Goal: Task Accomplishment & Management: Manage account settings

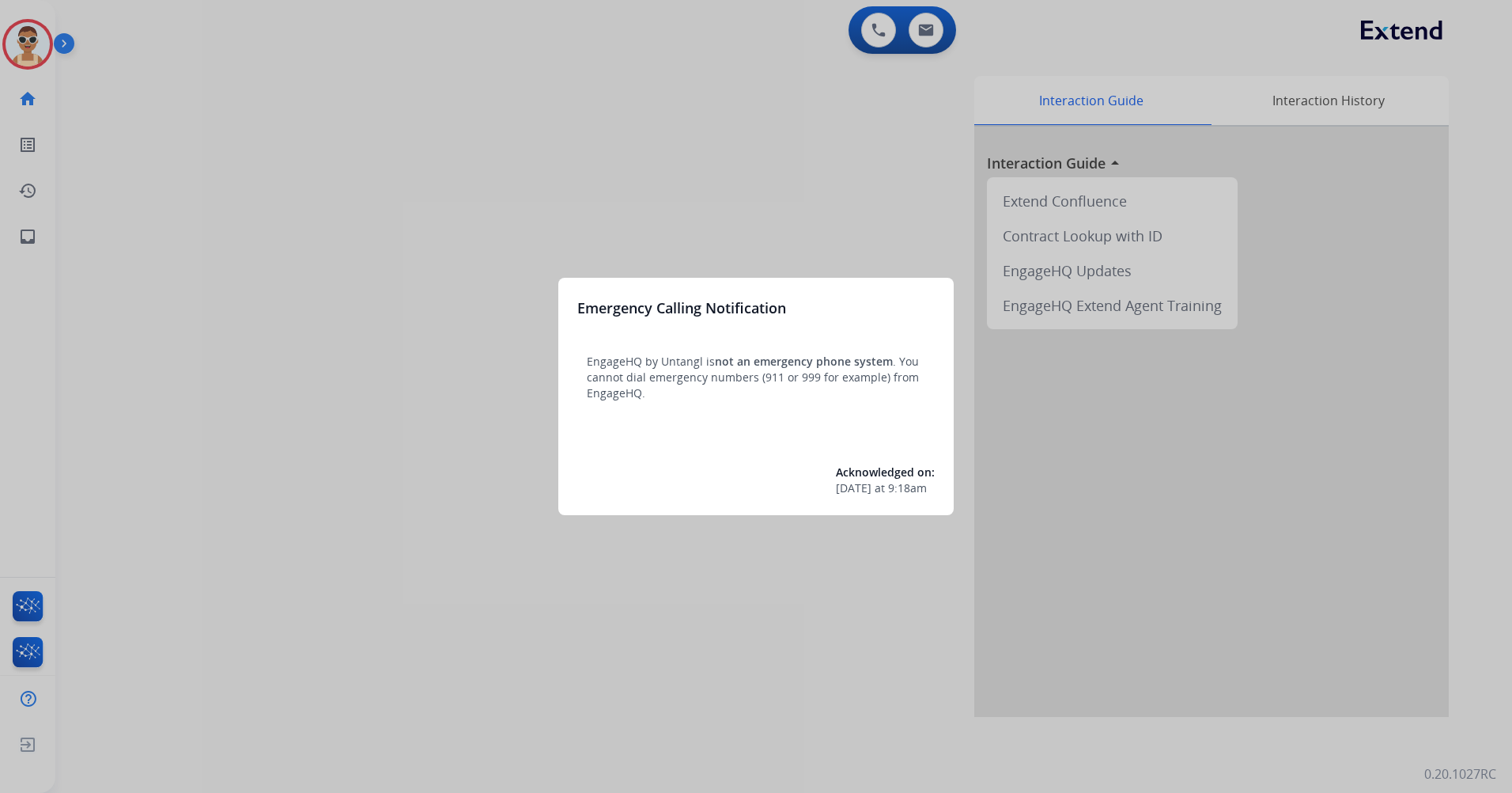
click at [635, 119] on div at bounding box center [756, 396] width 1512 height 793
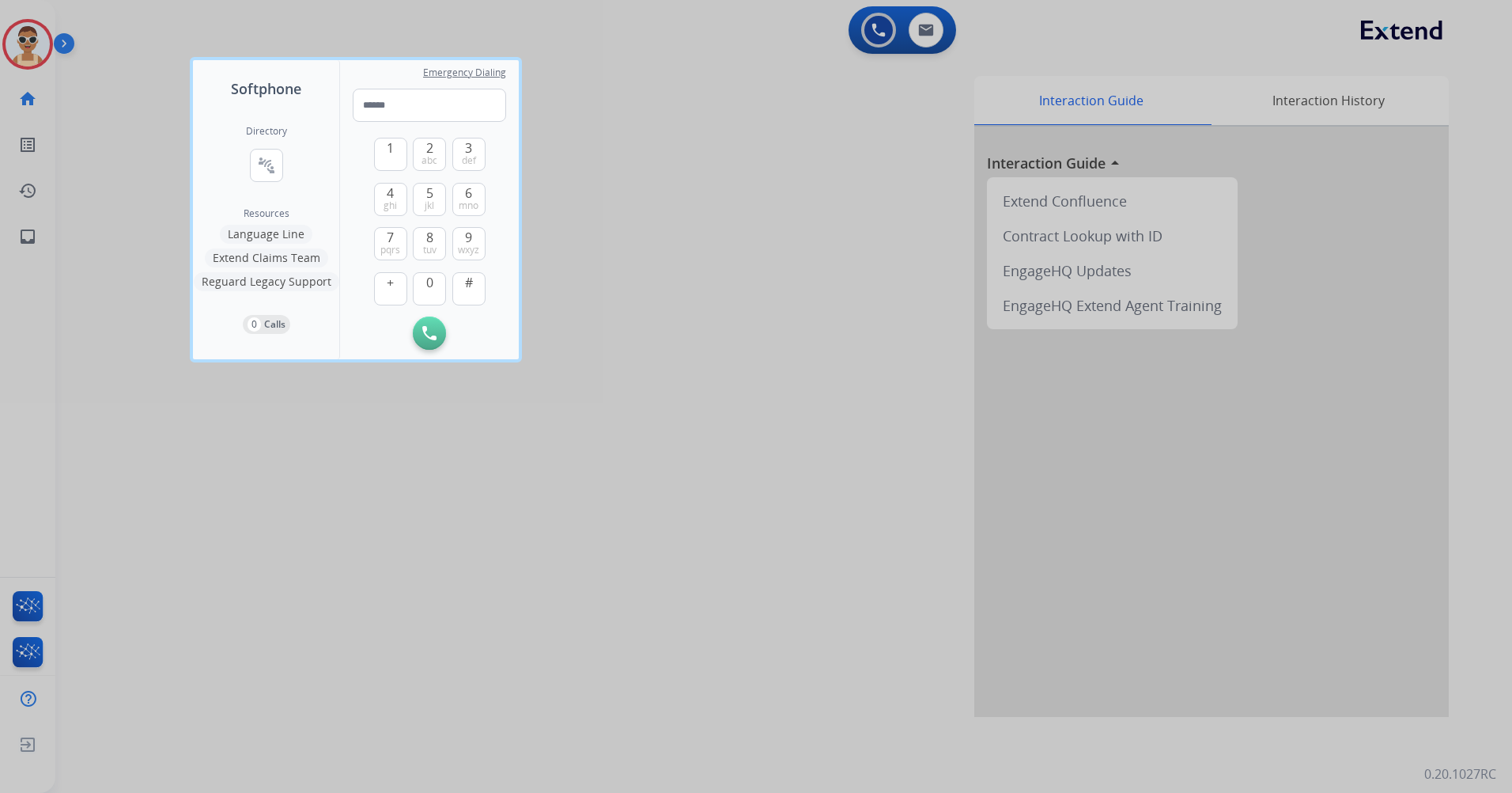
drag, startPoint x: 541, startPoint y: 511, endPoint x: 173, endPoint y: 164, distance: 505.8
click at [541, 509] on div at bounding box center [756, 396] width 1512 height 793
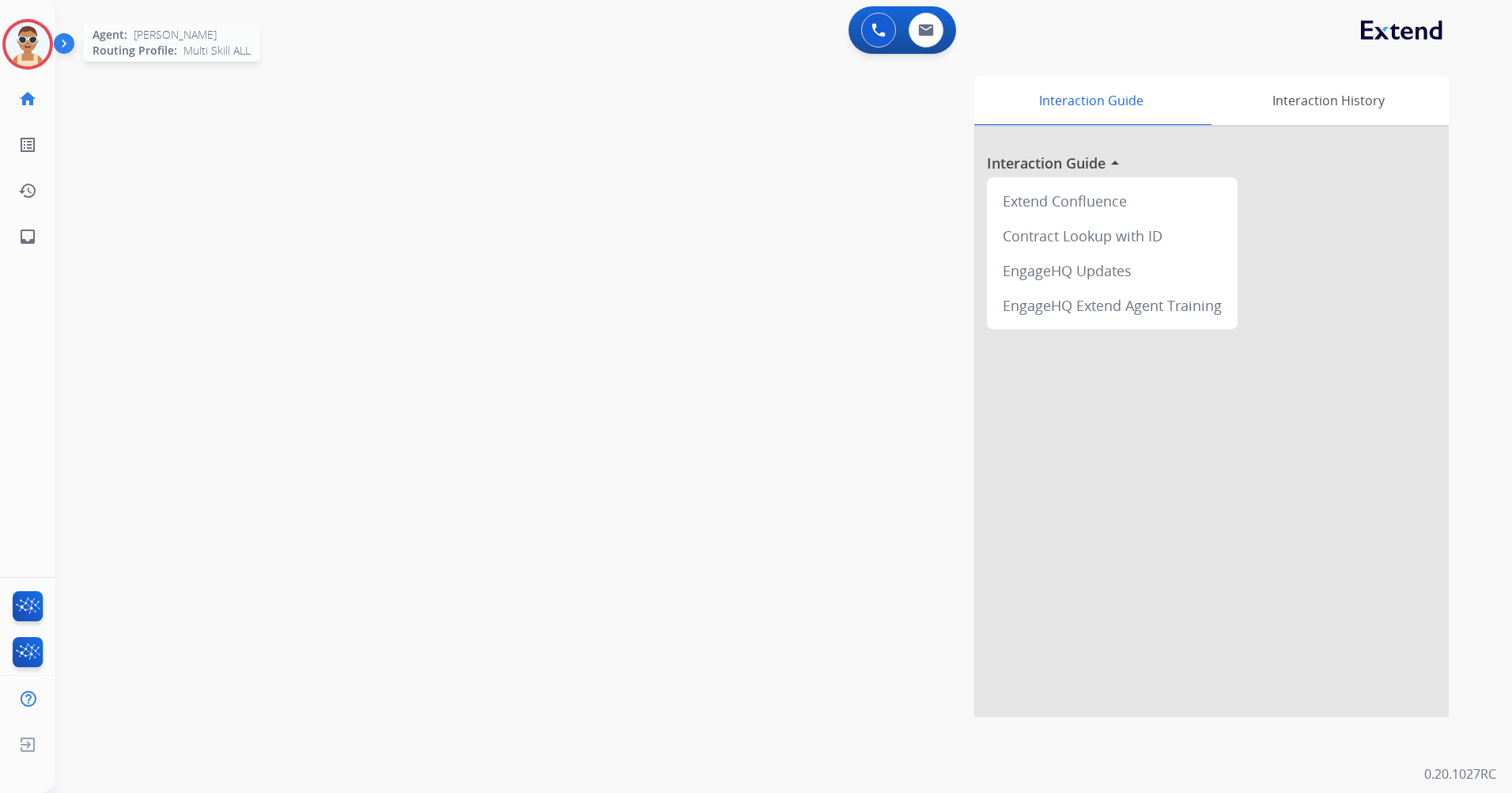
drag, startPoint x: 30, startPoint y: 36, endPoint x: 51, endPoint y: 58, distance: 30.4
click at [32, 36] on img at bounding box center [28, 44] width 45 height 45
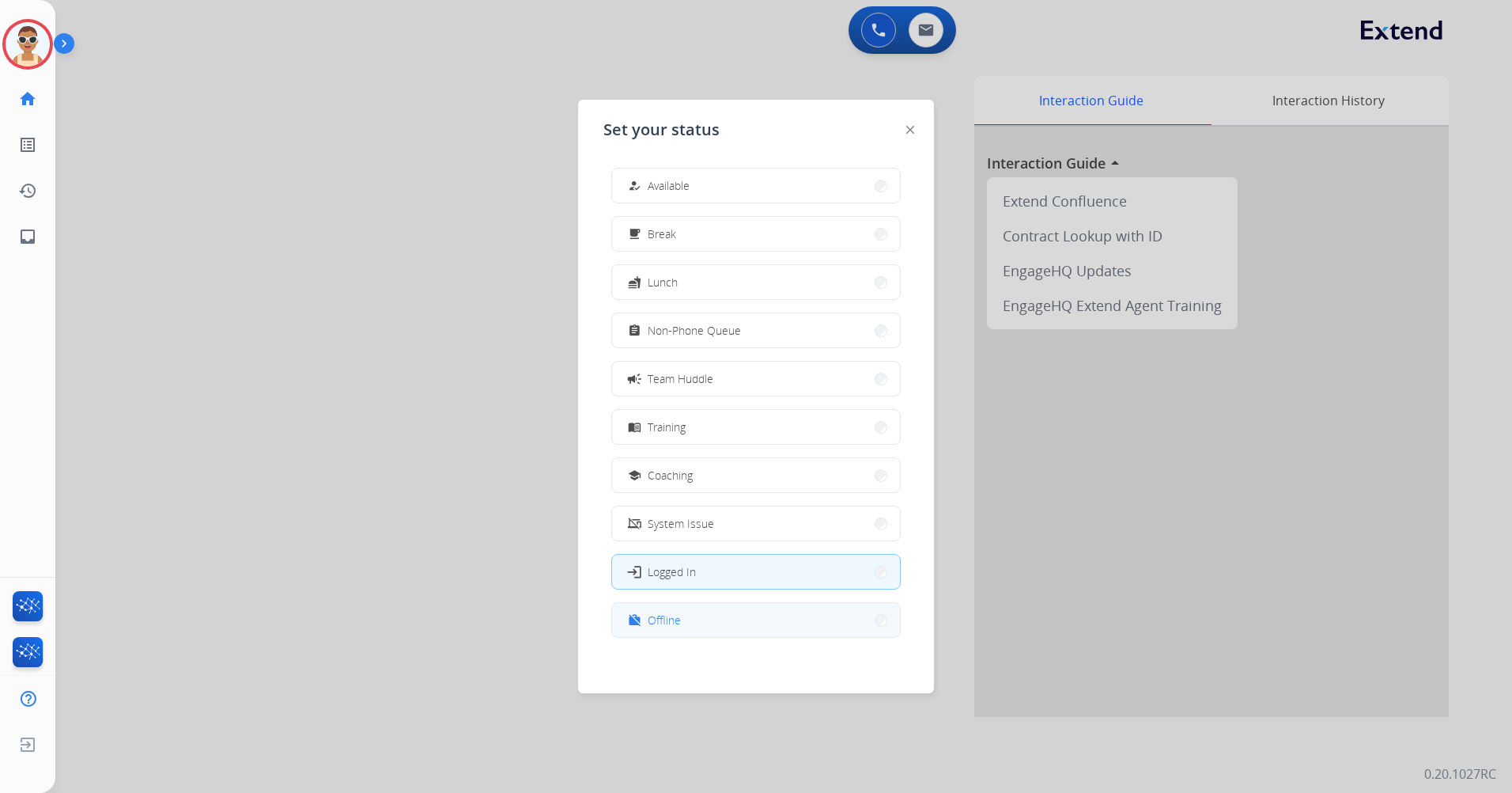
click at [698, 624] on button "work_off Offline" at bounding box center [755, 620] width 288 height 34
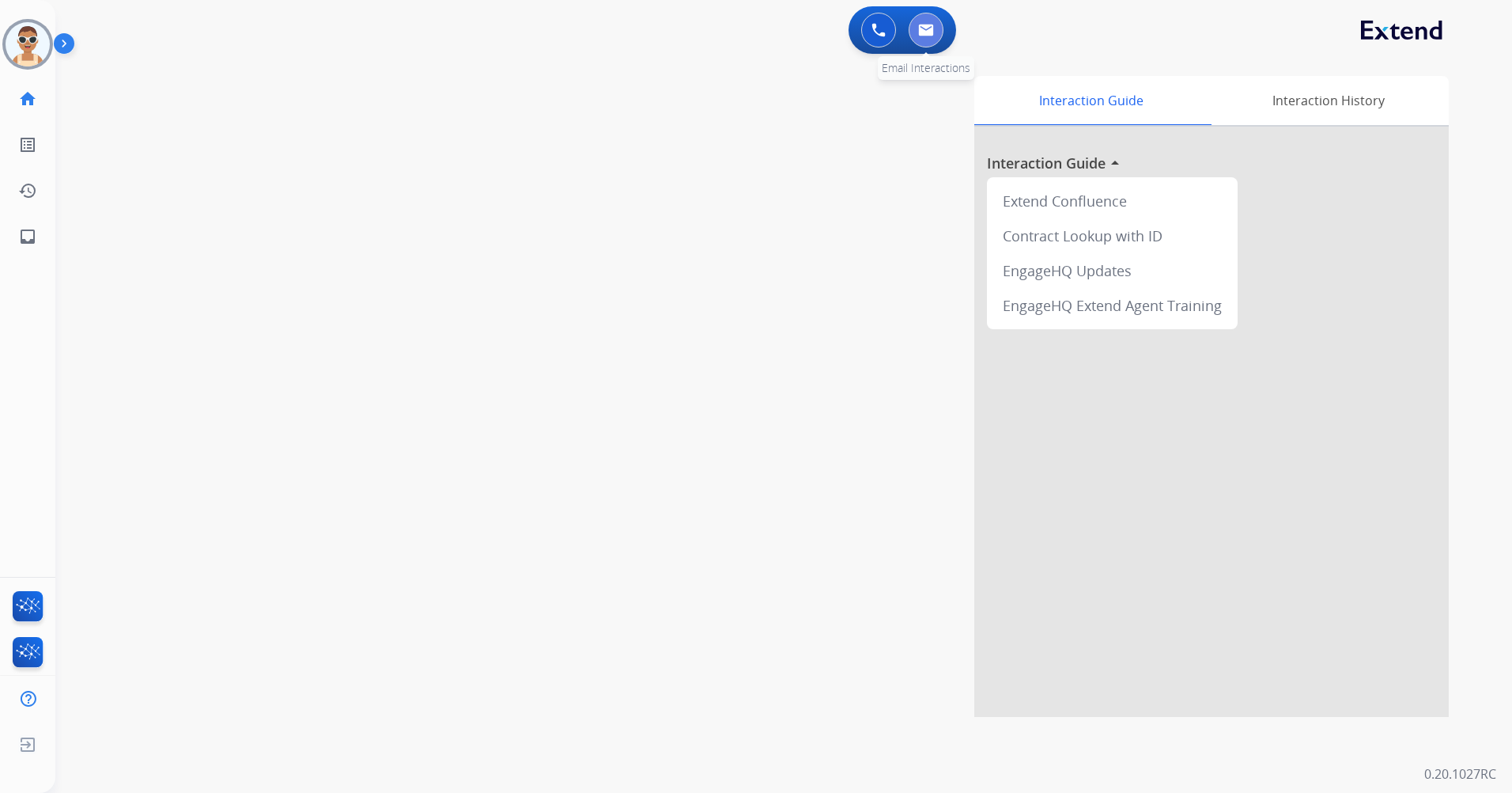
click at [933, 30] on img at bounding box center [926, 30] width 15 height 13
select select "**********"
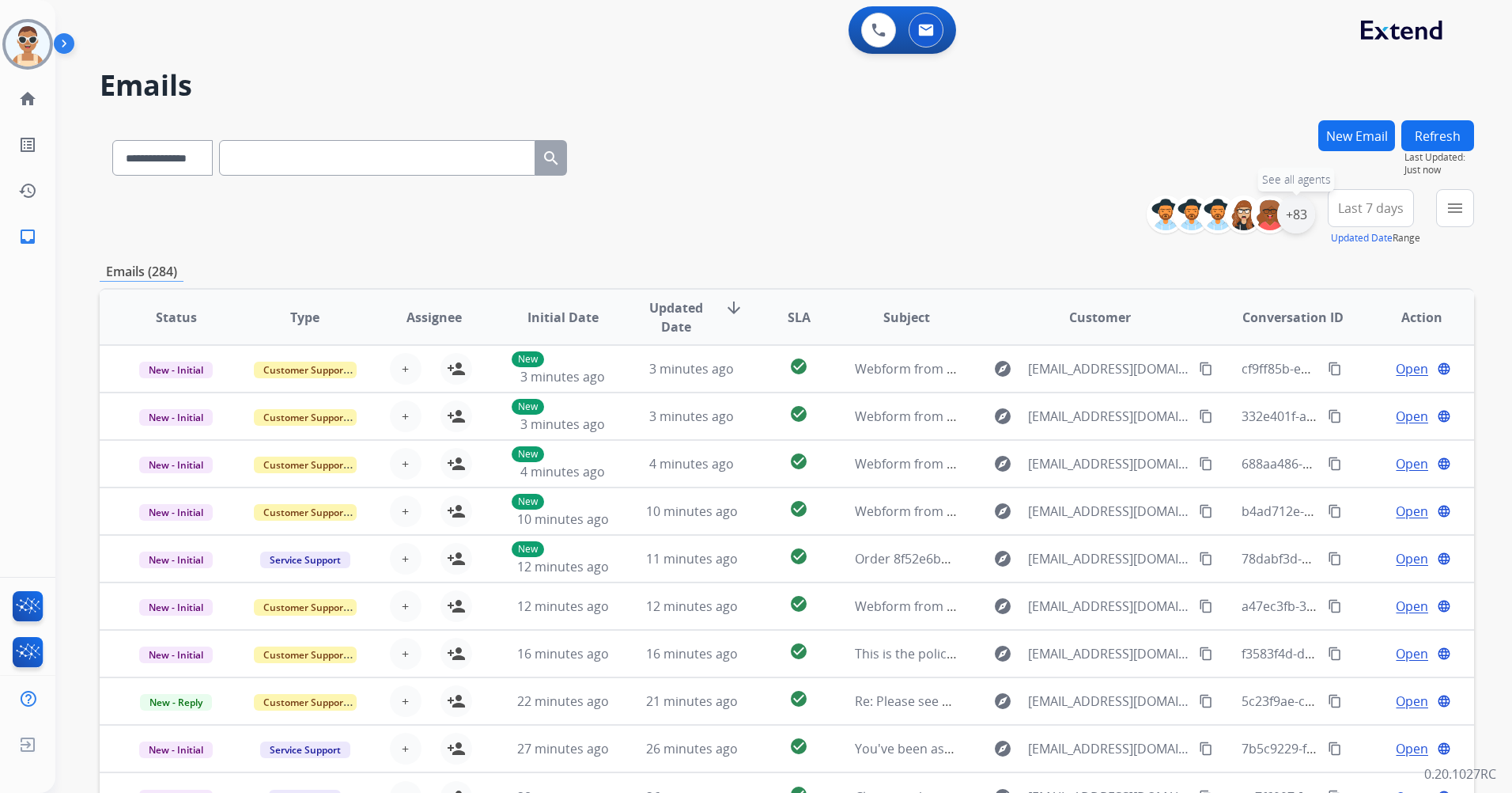
click at [1300, 207] on div "+83" at bounding box center [1295, 214] width 38 height 38
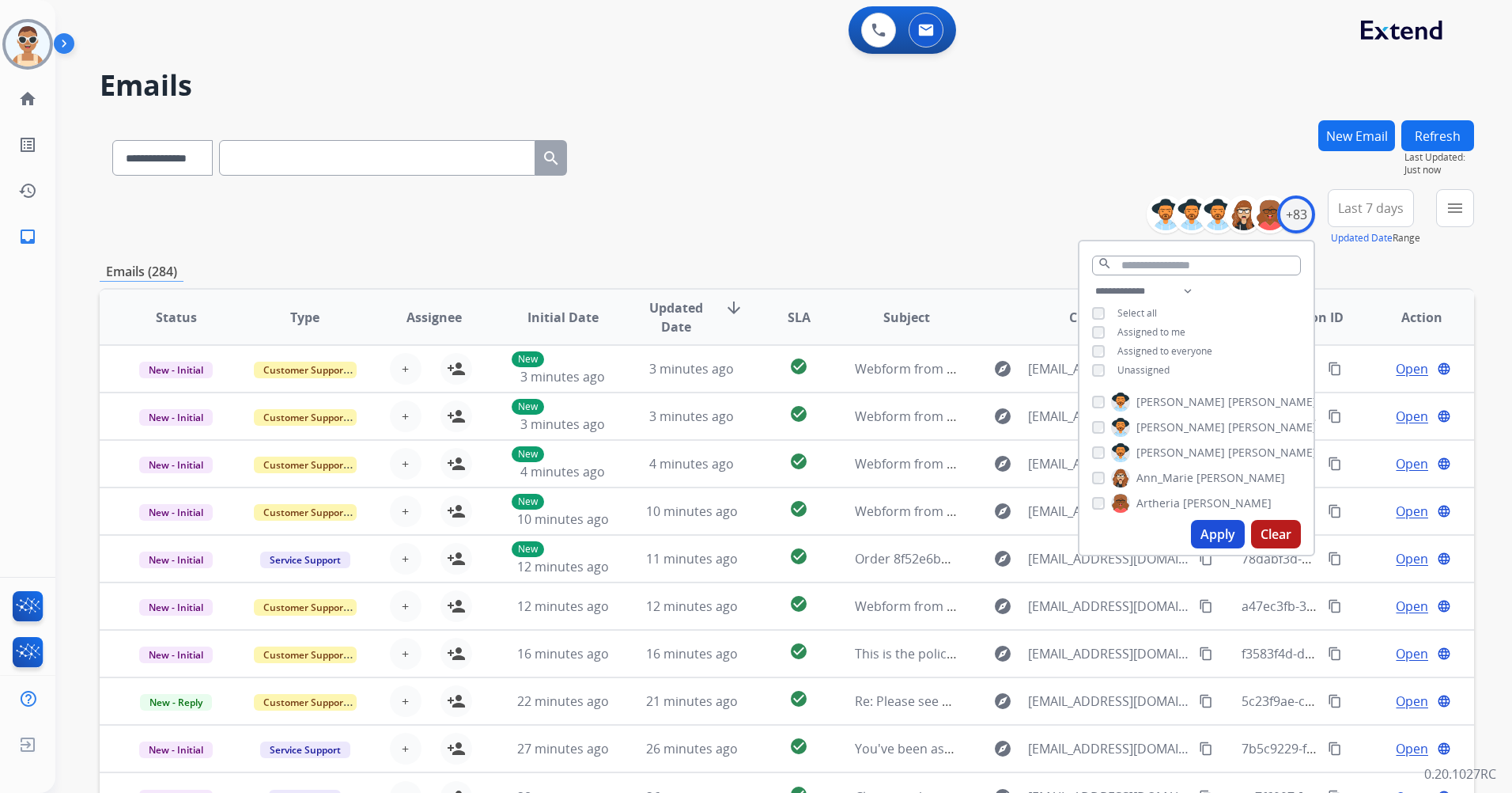
click at [1153, 327] on span "Assigned to me" at bounding box center [1151, 332] width 68 height 14
click at [1212, 528] on button "Apply" at bounding box center [1218, 533] width 54 height 28
drag, startPoint x: 1365, startPoint y: 208, endPoint x: 1372, endPoint y: 223, distance: 16.6
click at [1366, 208] on span "Last 7 days" at bounding box center [1370, 208] width 66 height 6
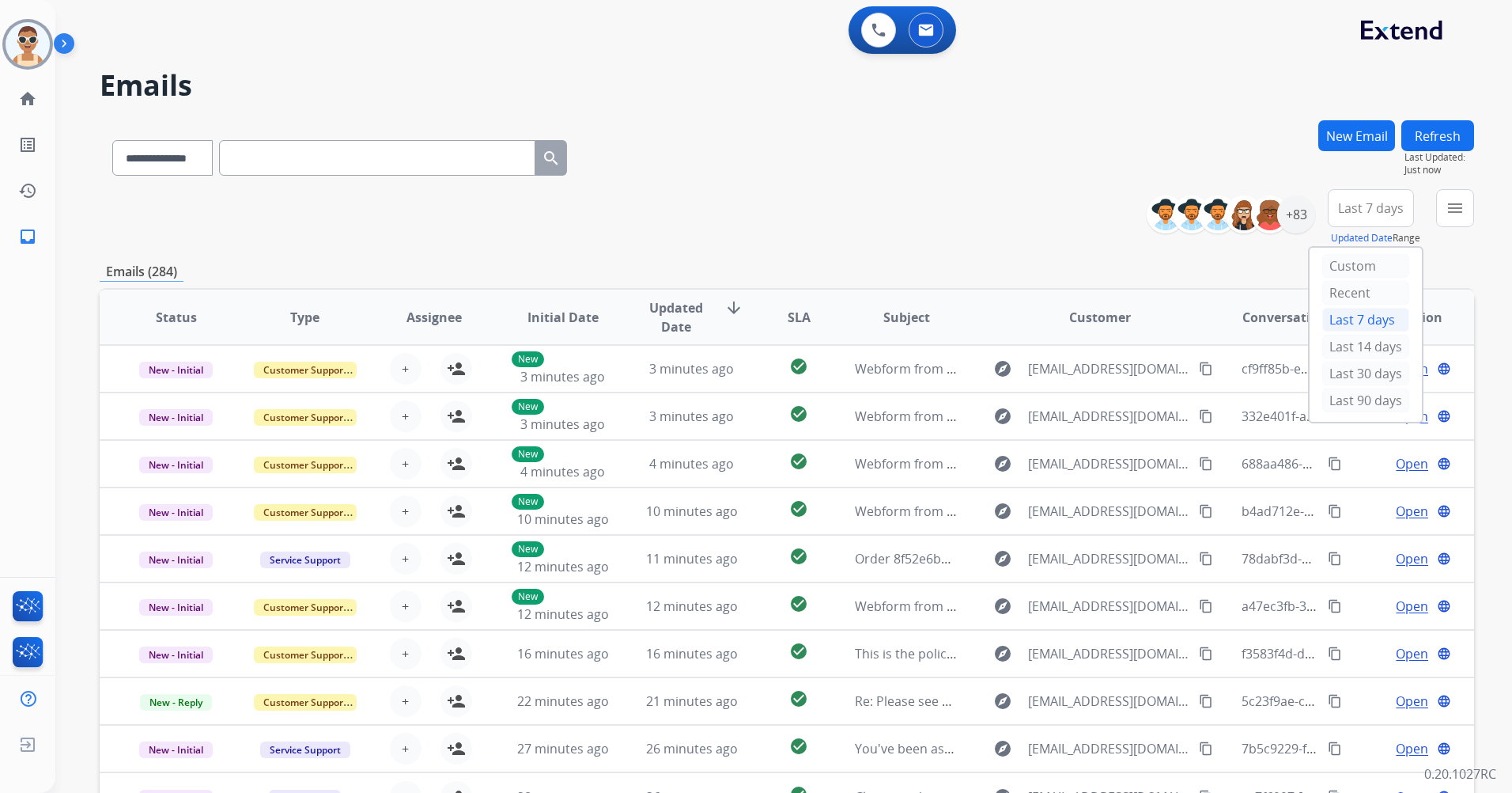
click at [1362, 401] on div "Last 90 days" at bounding box center [1365, 400] width 87 height 24
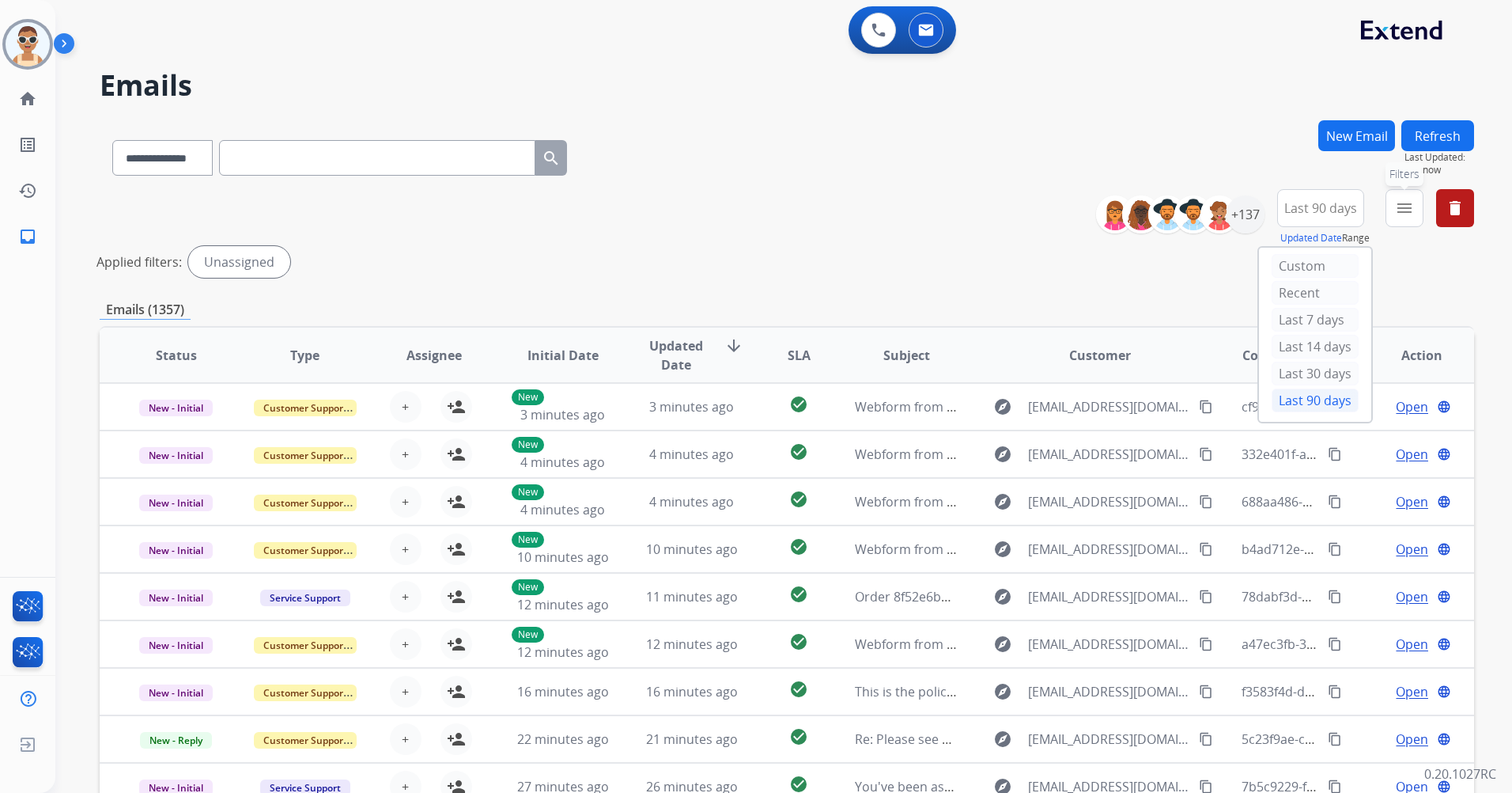
click at [1398, 210] on mat-icon "menu" at bounding box center [1404, 208] width 19 height 19
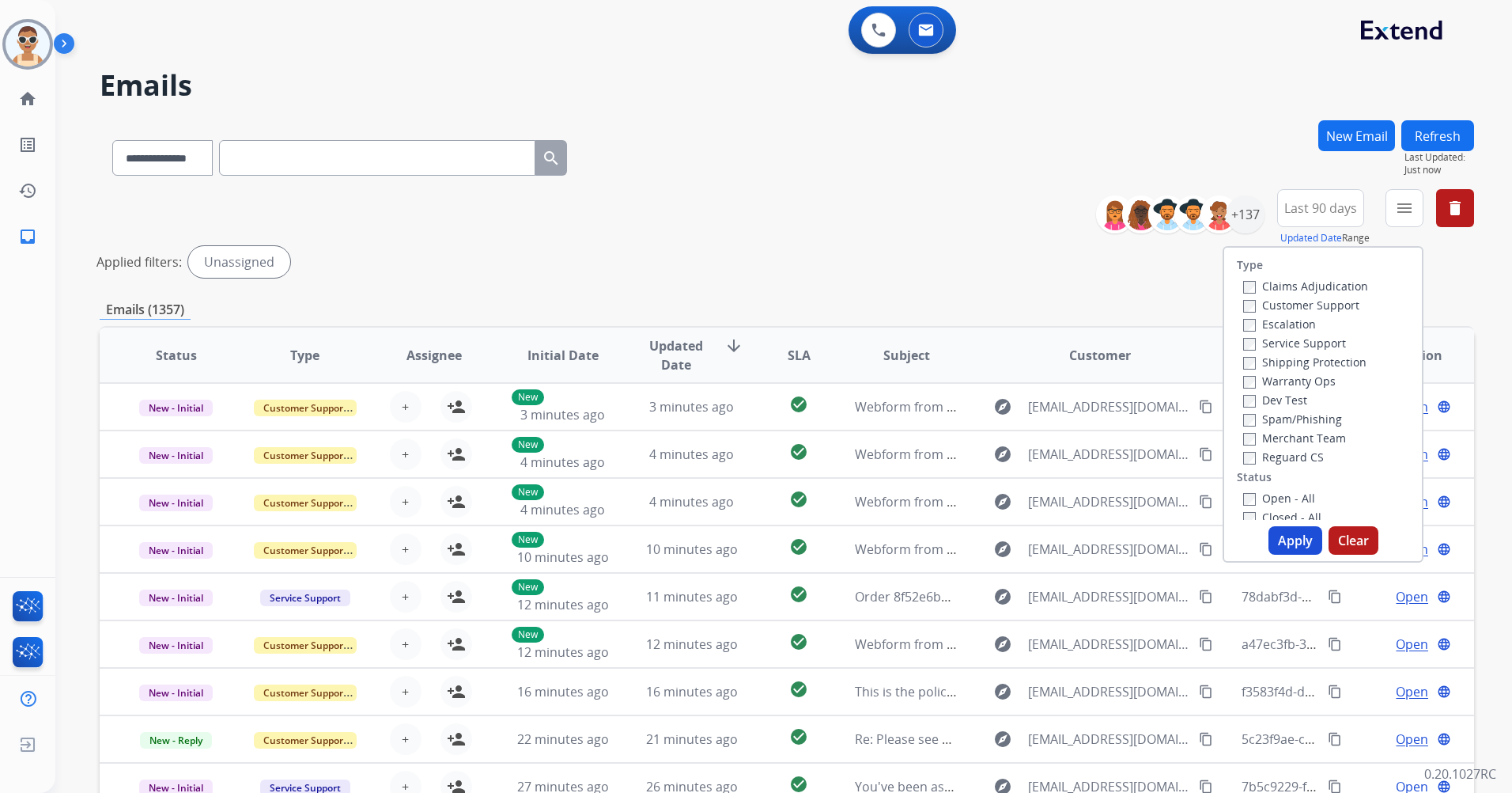
click at [1311, 303] on label "Customer Support" at bounding box center [1300, 305] width 116 height 15
click at [1307, 356] on label "Shipping Protection" at bounding box center [1304, 362] width 123 height 15
click at [1286, 450] on label "Reguard CS" at bounding box center [1282, 457] width 80 height 15
click at [1277, 498] on label "Open - All" at bounding box center [1278, 498] width 72 height 15
click at [1280, 555] on div "Type Claims Adjudication Customer Support Escalation Service Support Shipping P…" at bounding box center [1323, 404] width 201 height 317
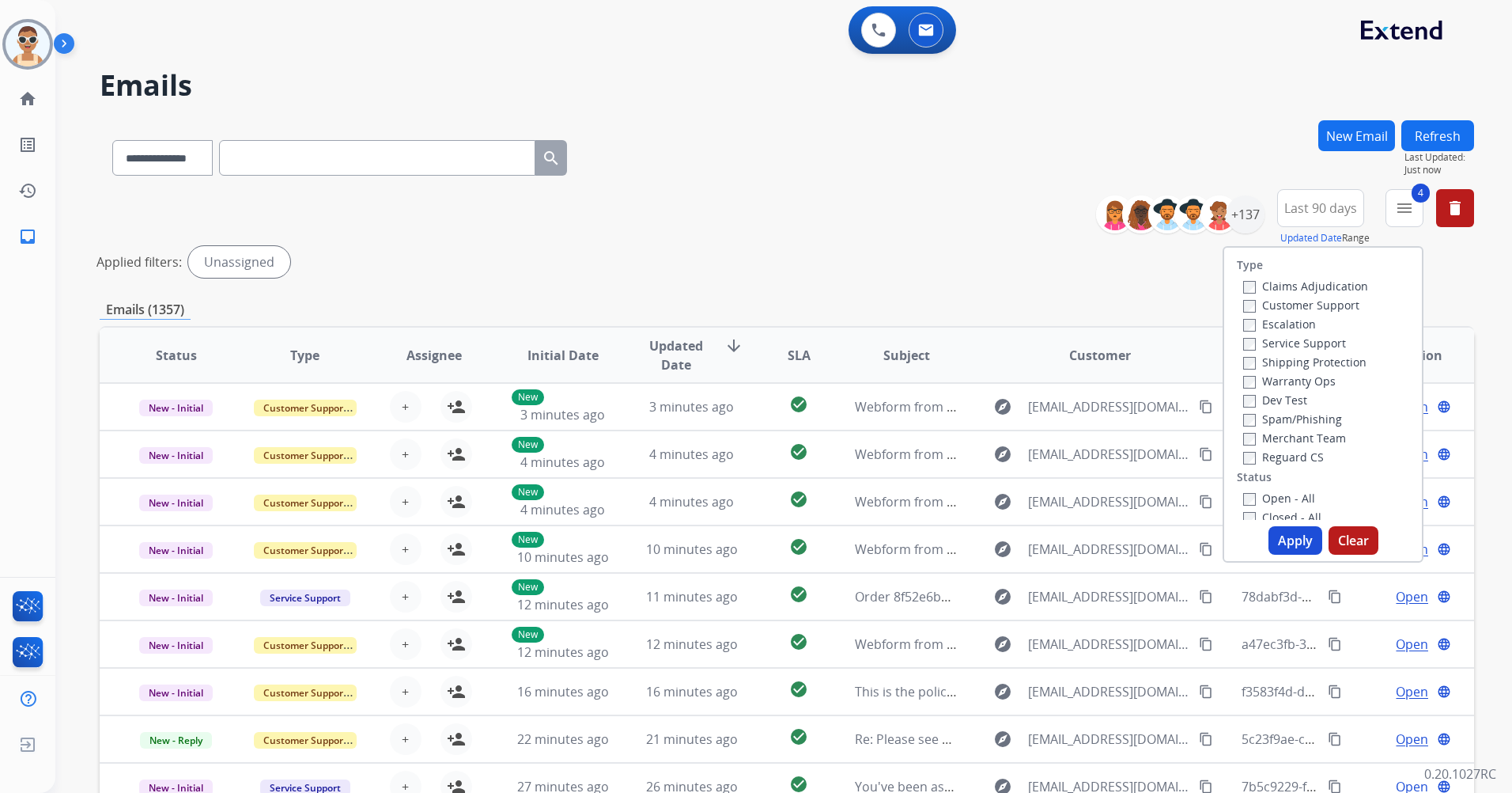
click at [1283, 540] on button "Apply" at bounding box center [1295, 540] width 54 height 28
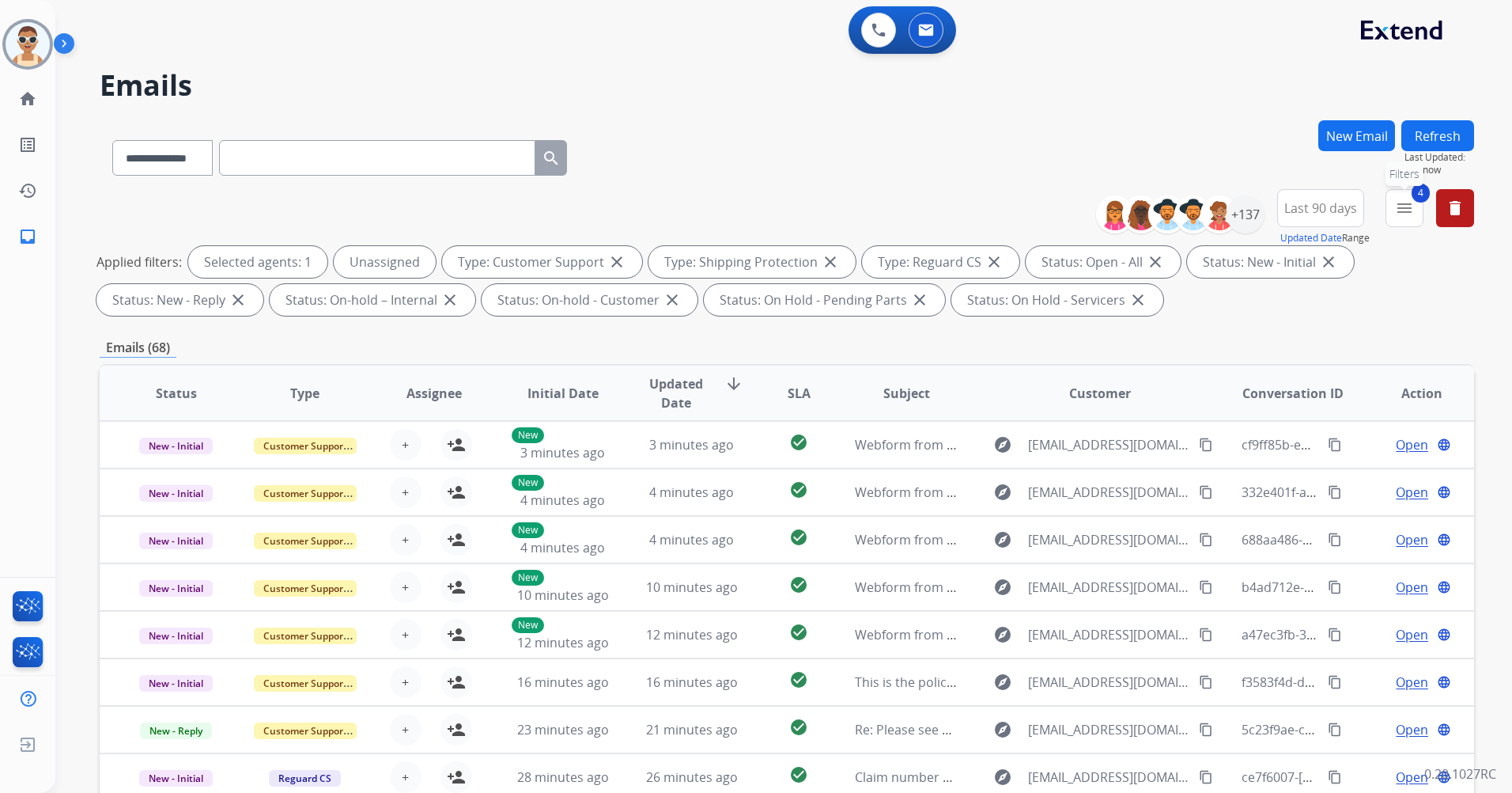
click at [1406, 198] on button "4 menu Filters" at bounding box center [1404, 208] width 38 height 38
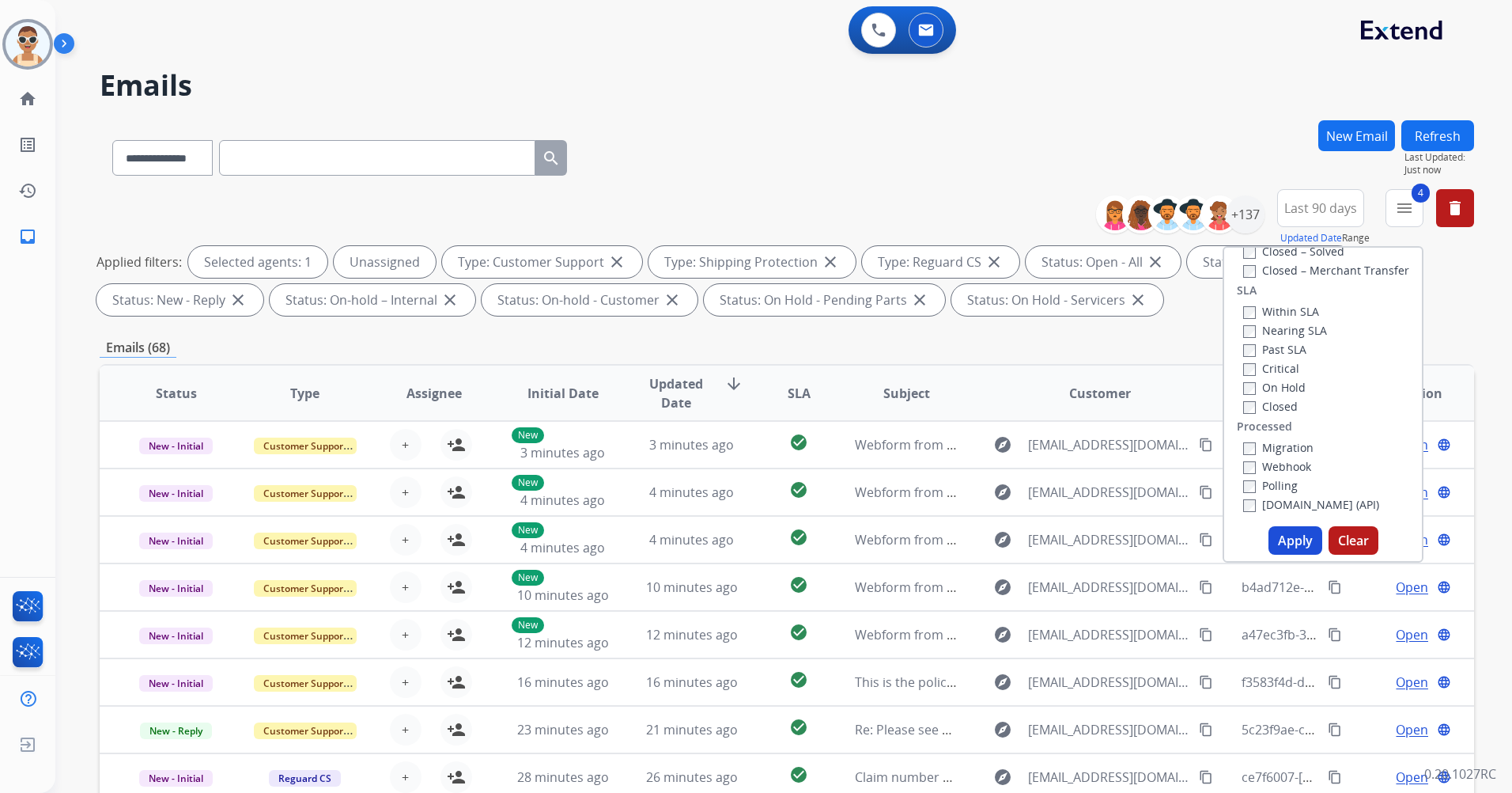
scroll to position [338, 0]
click at [1286, 424] on label "Past SLA" at bounding box center [1274, 429] width 63 height 15
click at [1278, 441] on label "Critical" at bounding box center [1270, 447] width 56 height 15
click at [1286, 535] on button "Apply" at bounding box center [1295, 540] width 54 height 28
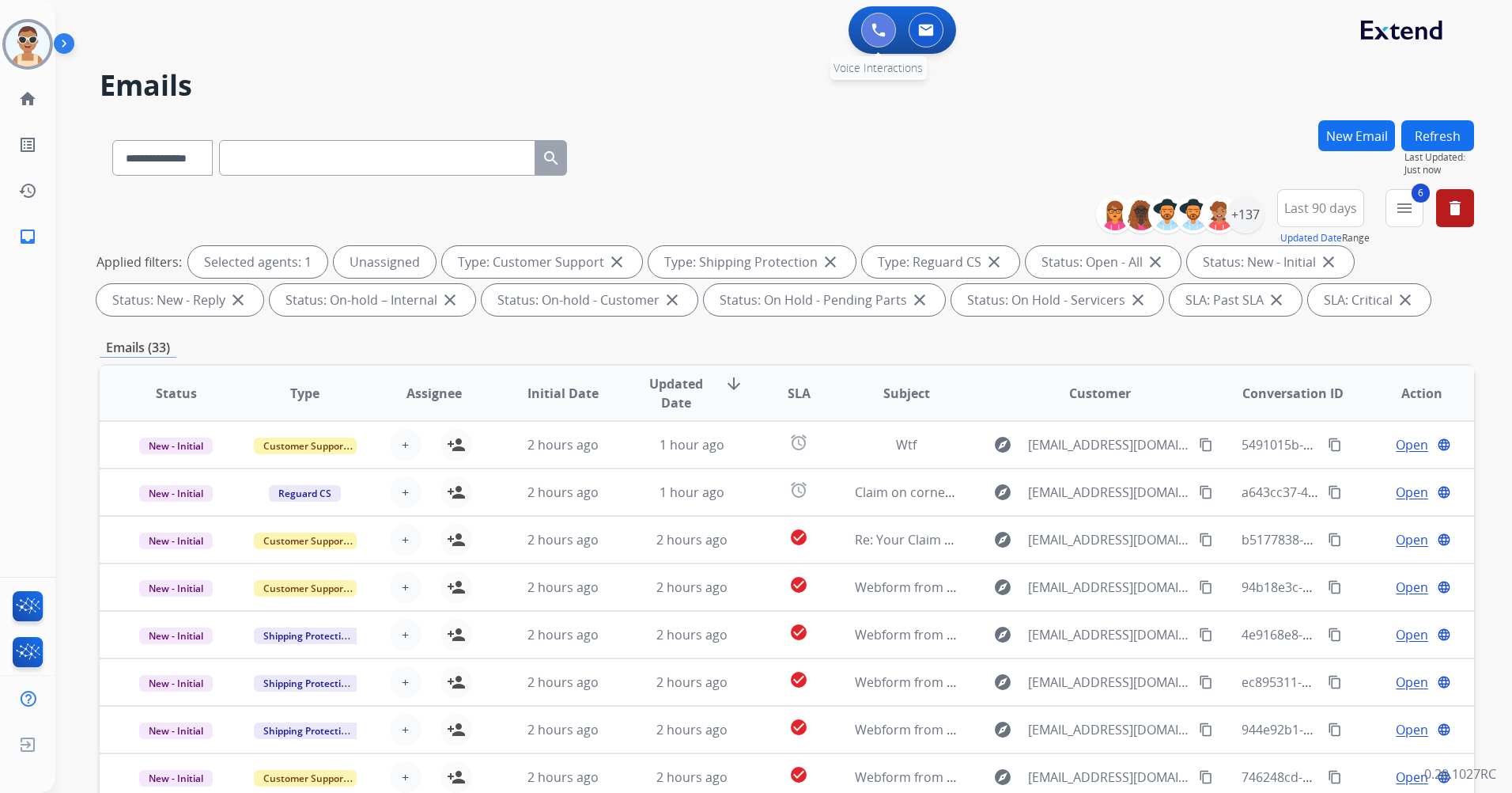
click at [883, 30] on img at bounding box center [878, 30] width 15 height 15
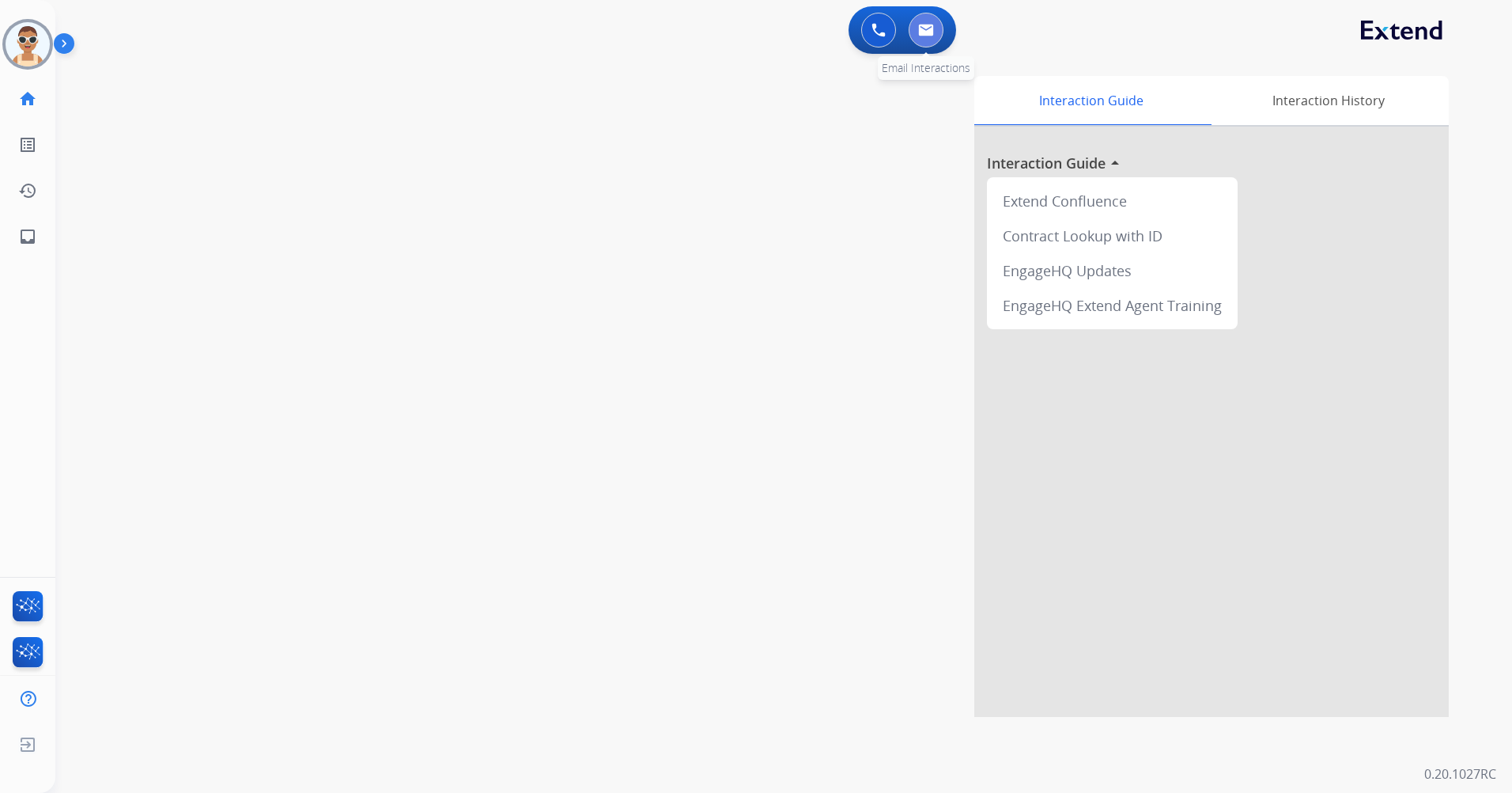
click at [930, 33] on img at bounding box center [926, 30] width 15 height 13
select select "**********"
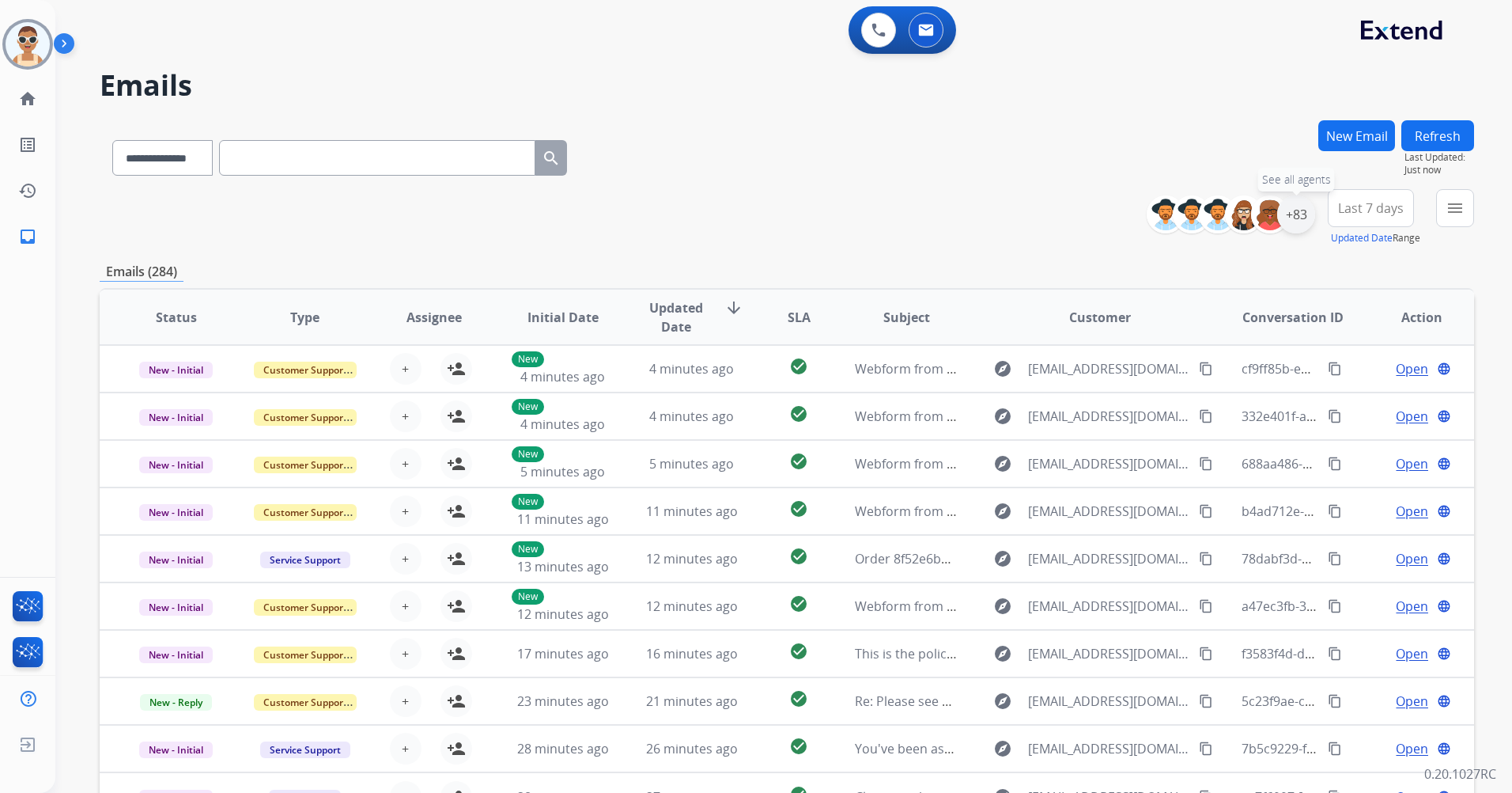
click at [1295, 222] on div "+83" at bounding box center [1295, 214] width 38 height 38
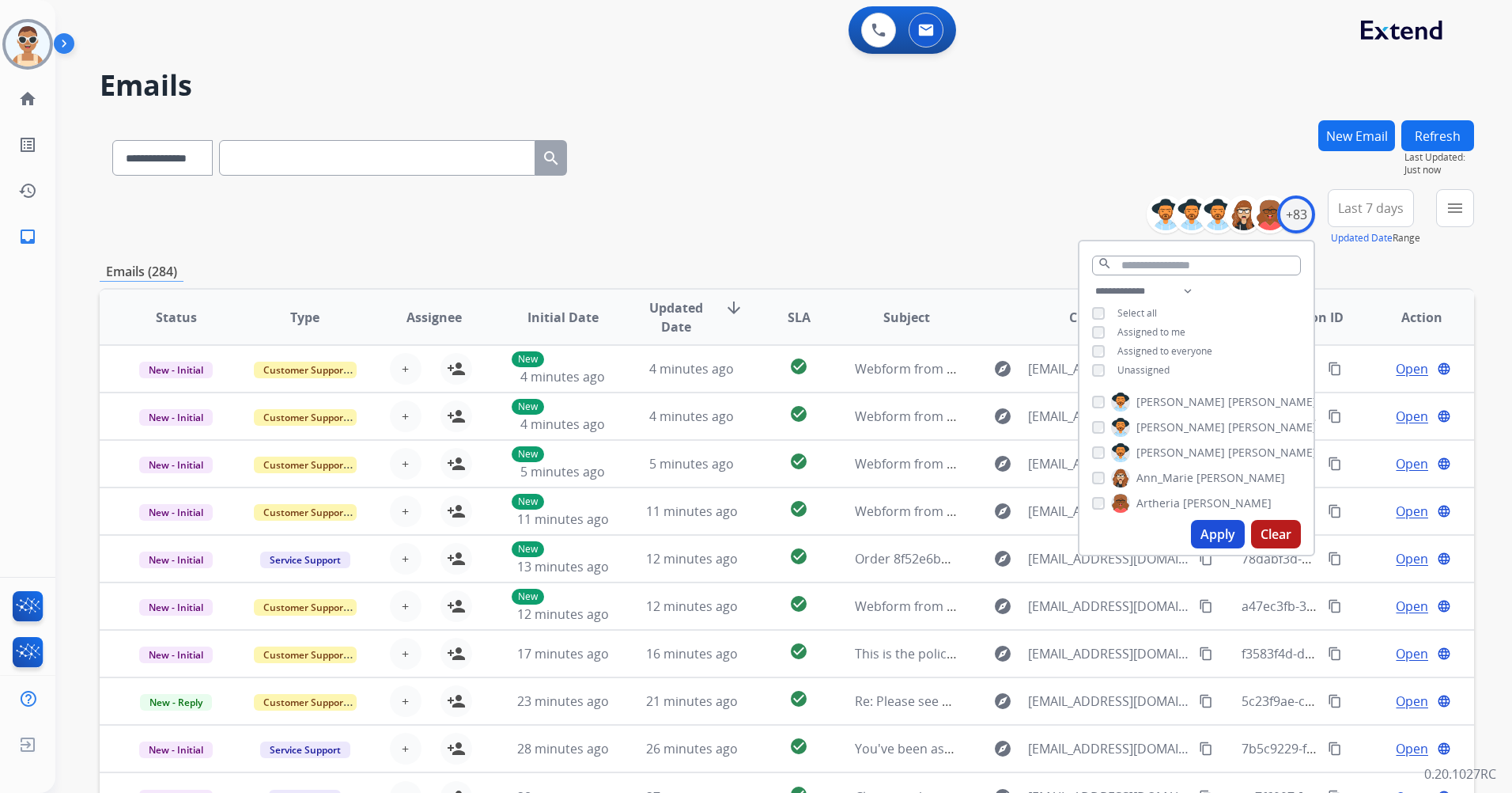
click at [1161, 363] on span "Unassigned" at bounding box center [1143, 369] width 52 height 14
click at [1145, 333] on span "Assigned to me" at bounding box center [1151, 332] width 68 height 14
click at [1184, 292] on select "**********" at bounding box center [1146, 291] width 110 height 19
select select "**********"
click at [1092, 282] on select "**********" at bounding box center [1146, 291] width 110 height 19
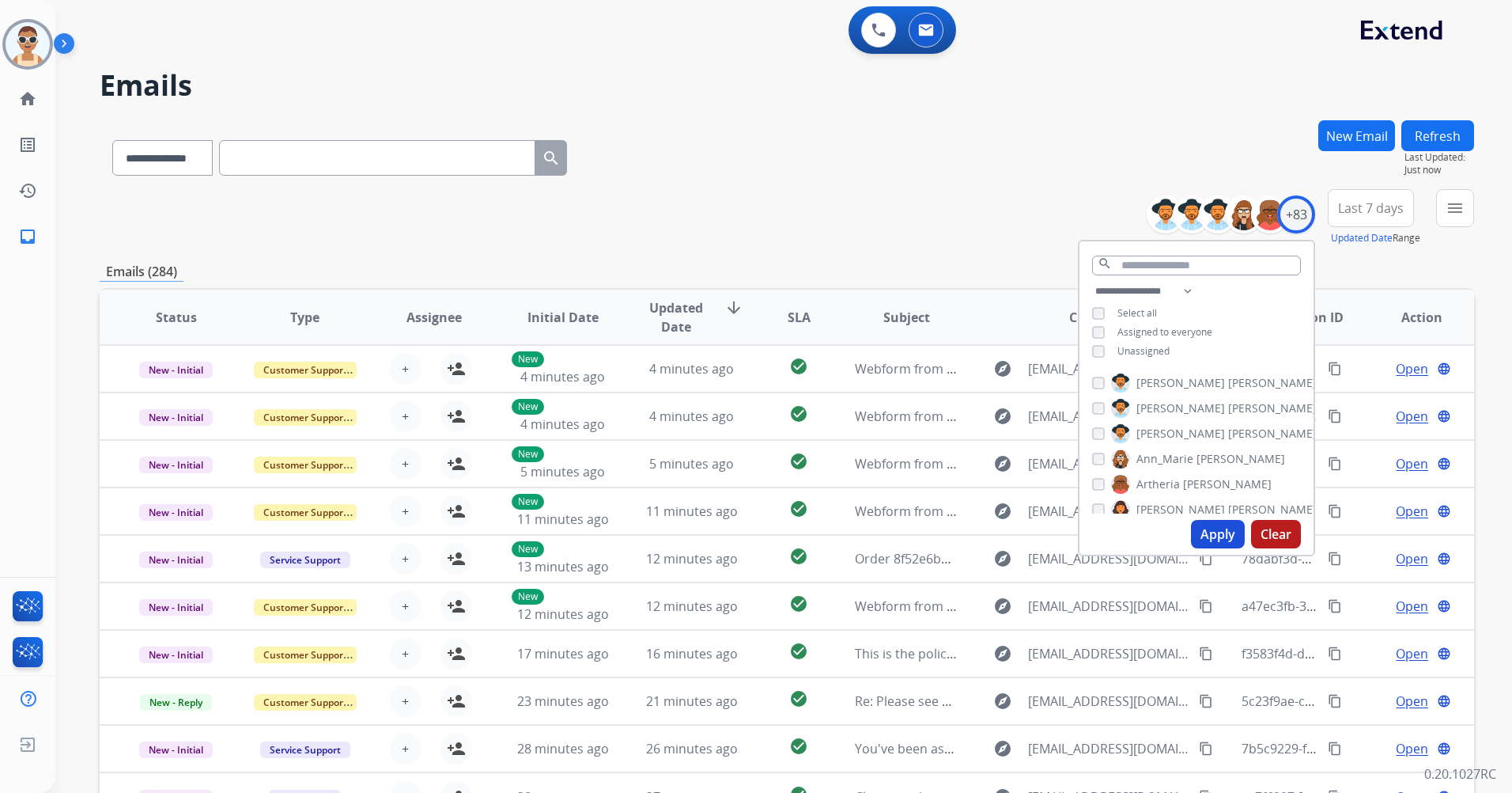
click at [1179, 328] on span "Assigned to everyone" at bounding box center [1164, 332] width 95 height 14
click at [1209, 535] on button "Apply" at bounding box center [1218, 533] width 54 height 28
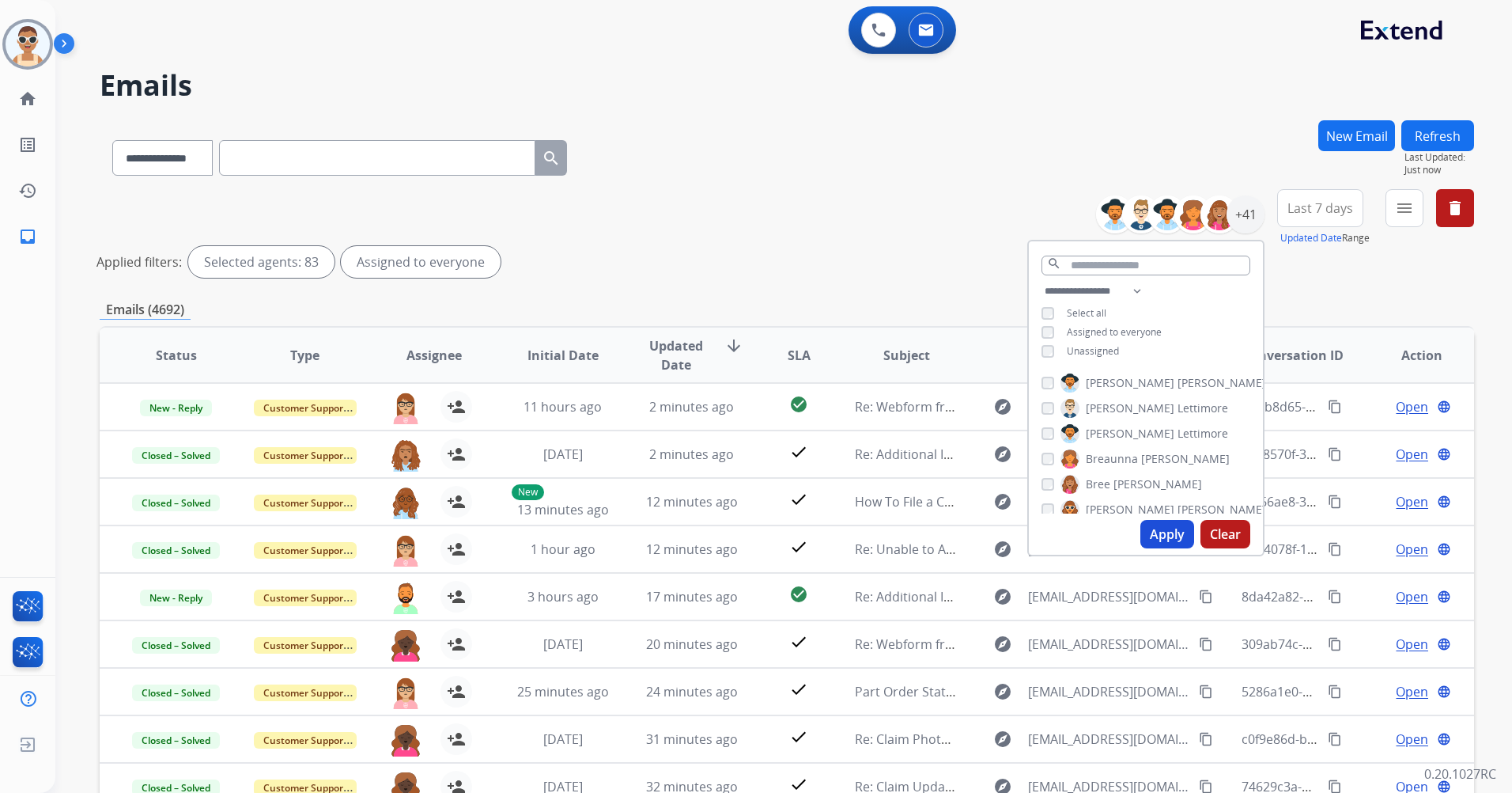
click at [1158, 535] on button "Apply" at bounding box center [1167, 533] width 54 height 28
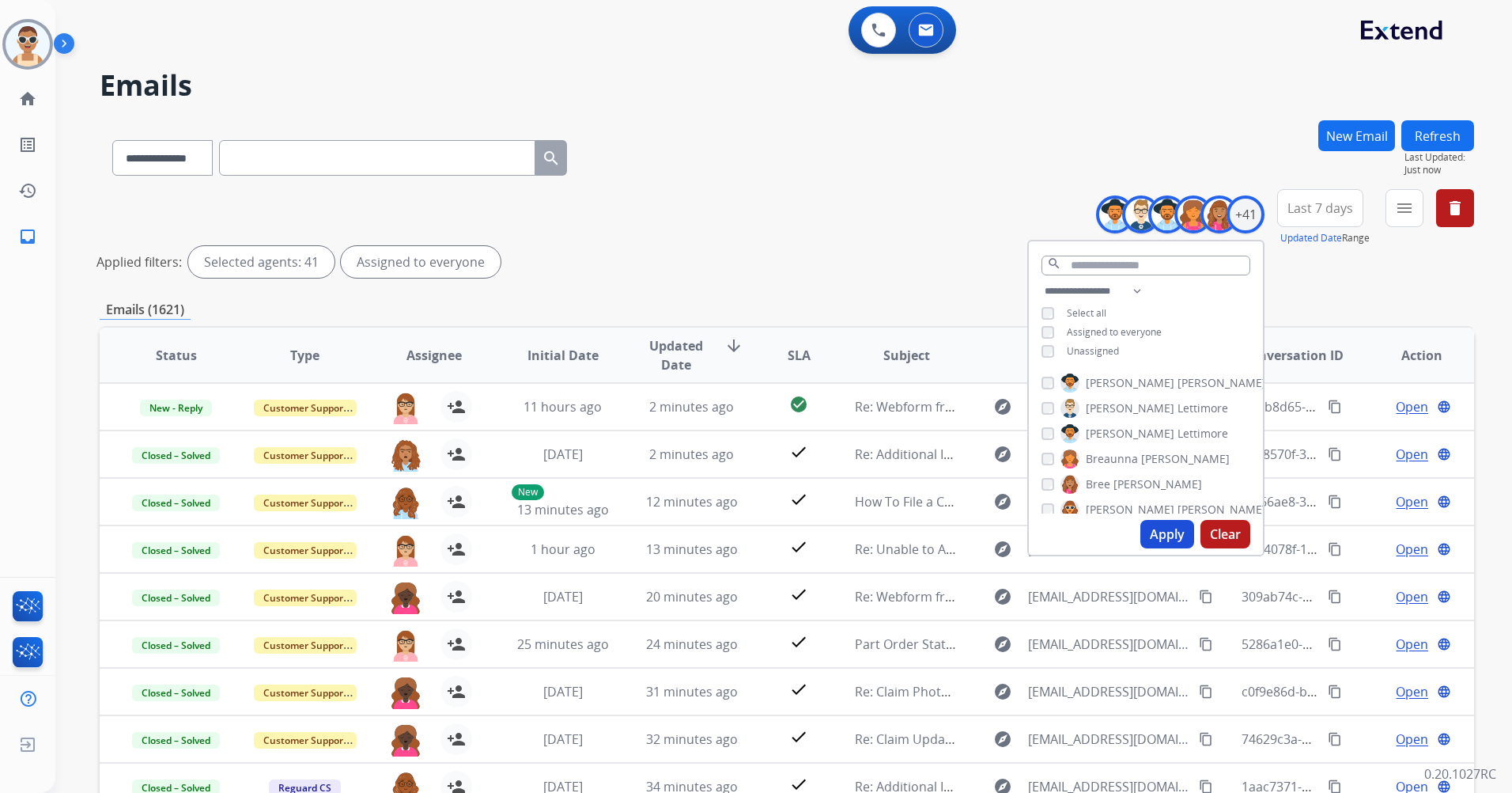
click at [1307, 209] on span "Last 7 days" at bounding box center [1320, 208] width 66 height 6
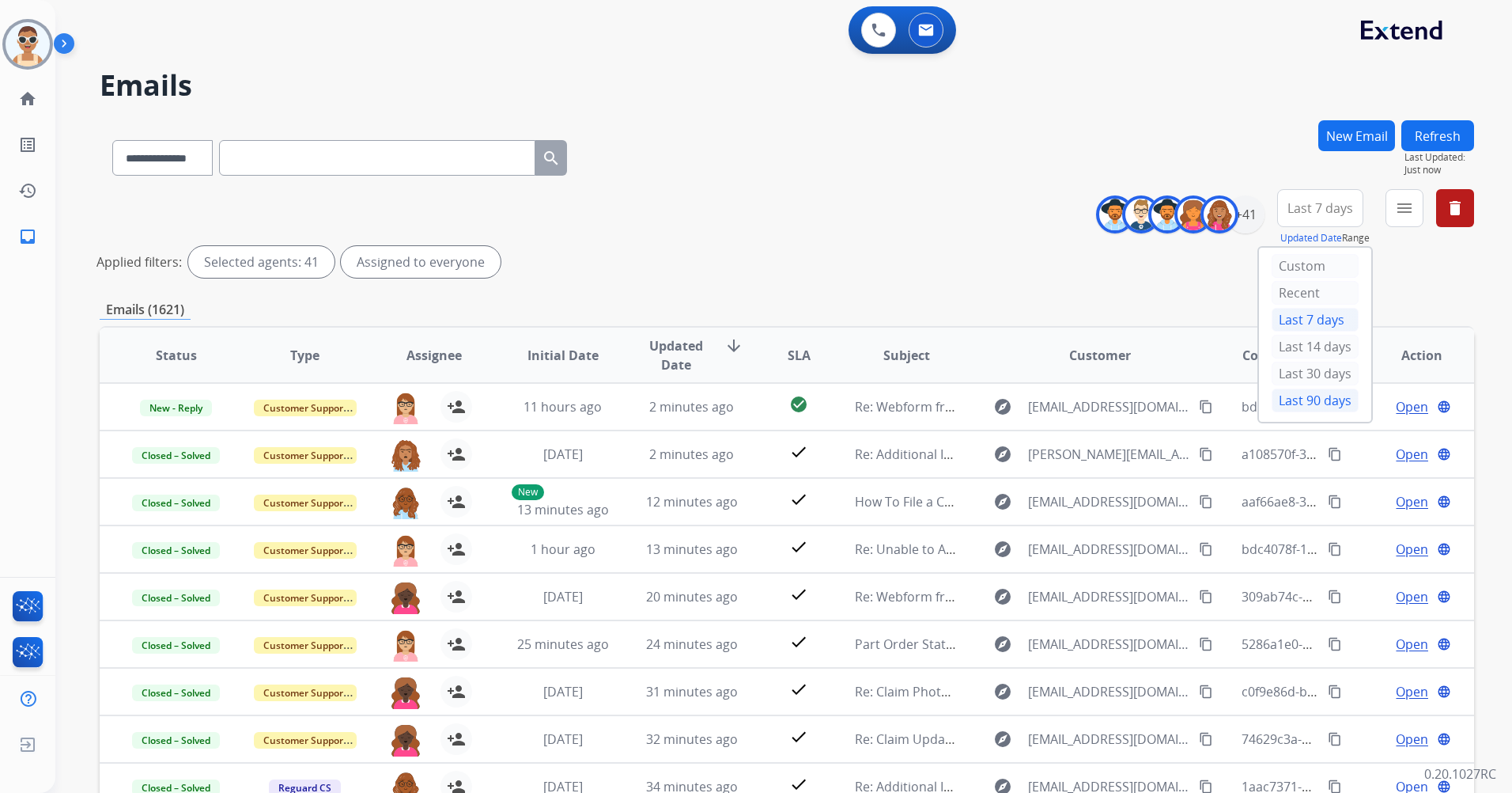
click at [1318, 400] on div "Last 90 days" at bounding box center [1314, 400] width 87 height 24
click at [1397, 213] on mat-icon "menu" at bounding box center [1404, 208] width 19 height 19
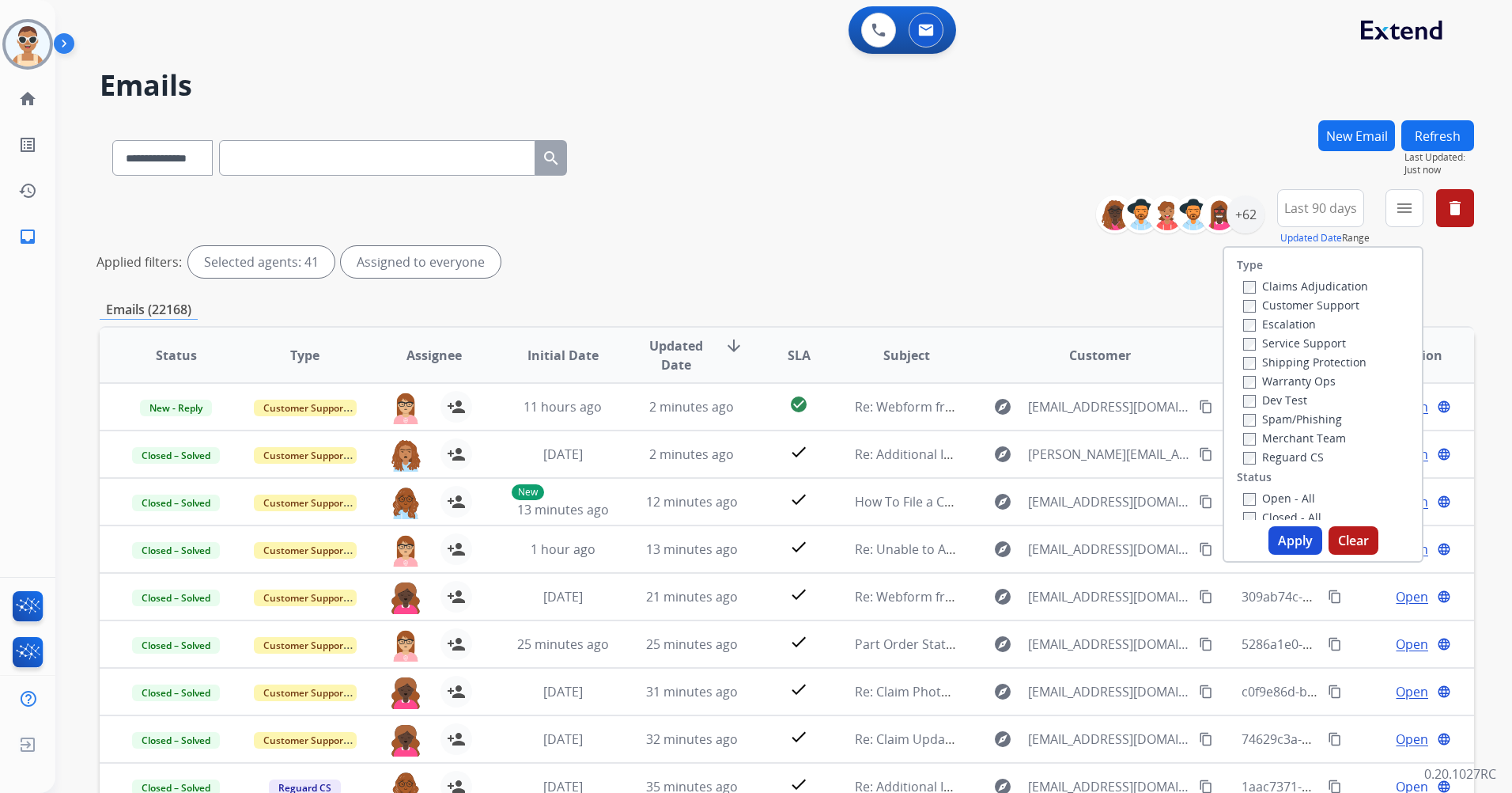
drag, startPoint x: 1301, startPoint y: 310, endPoint x: 1307, endPoint y: 342, distance: 32.6
click at [1301, 309] on label "Customer Support" at bounding box center [1300, 305] width 116 height 15
click at [1308, 362] on label "Shipping Protection" at bounding box center [1304, 362] width 123 height 15
click at [1283, 460] on label "Reguard CS" at bounding box center [1282, 457] width 80 height 15
click at [1272, 498] on label "Open - All" at bounding box center [1278, 498] width 72 height 15
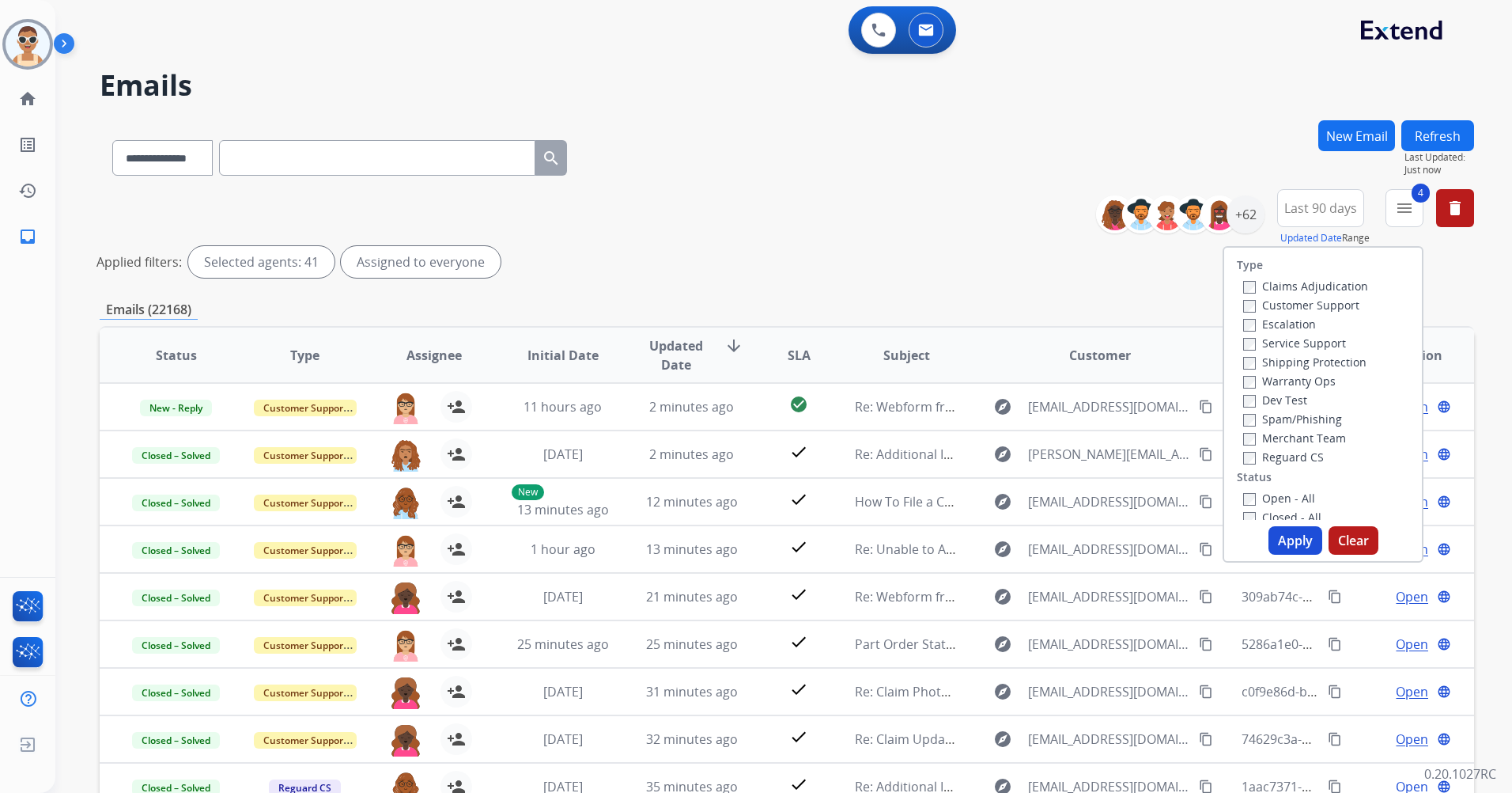
click at [1297, 549] on button "Apply" at bounding box center [1295, 540] width 54 height 28
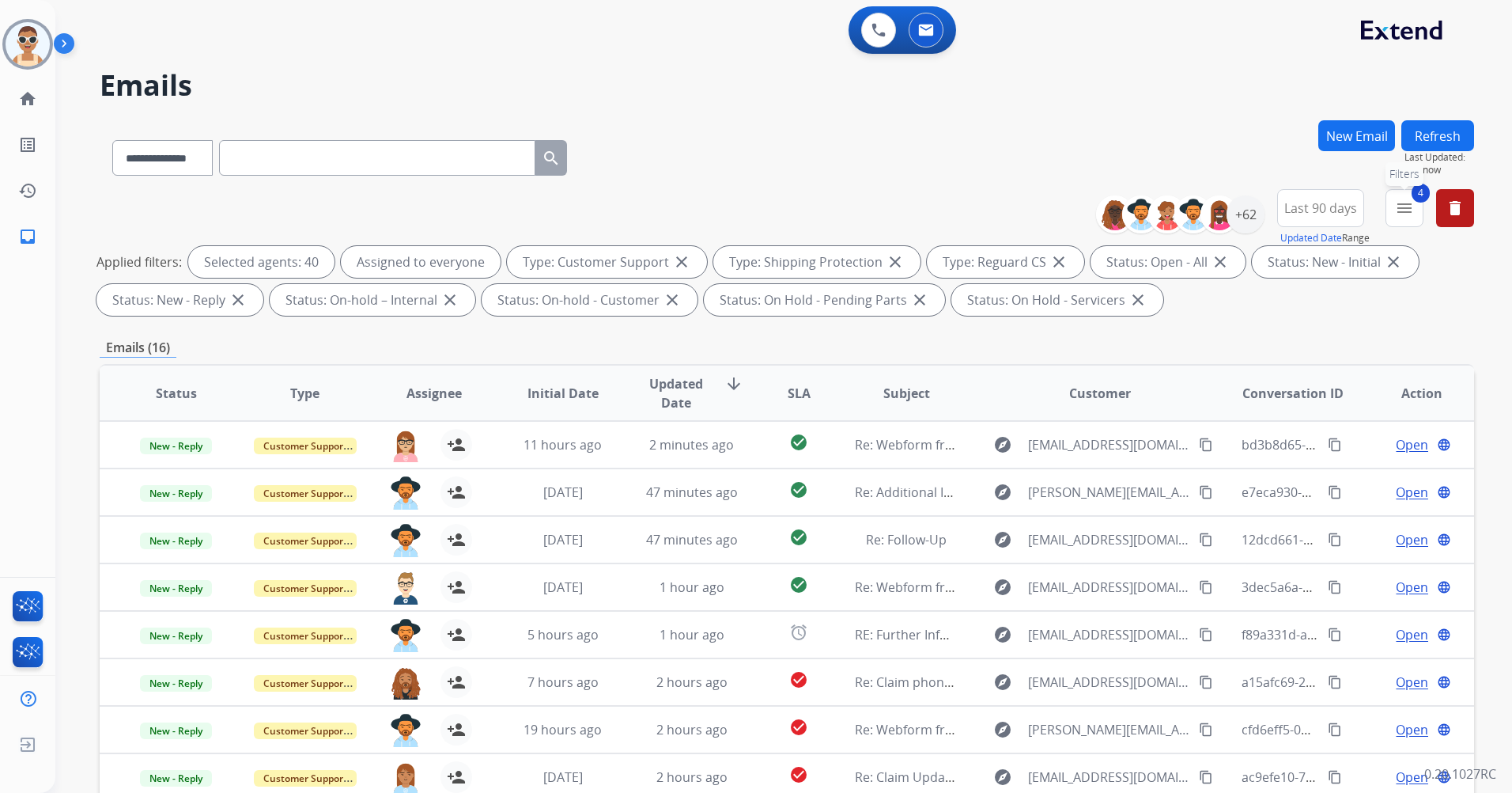
click at [1402, 210] on mat-icon "menu" at bounding box center [1404, 208] width 19 height 19
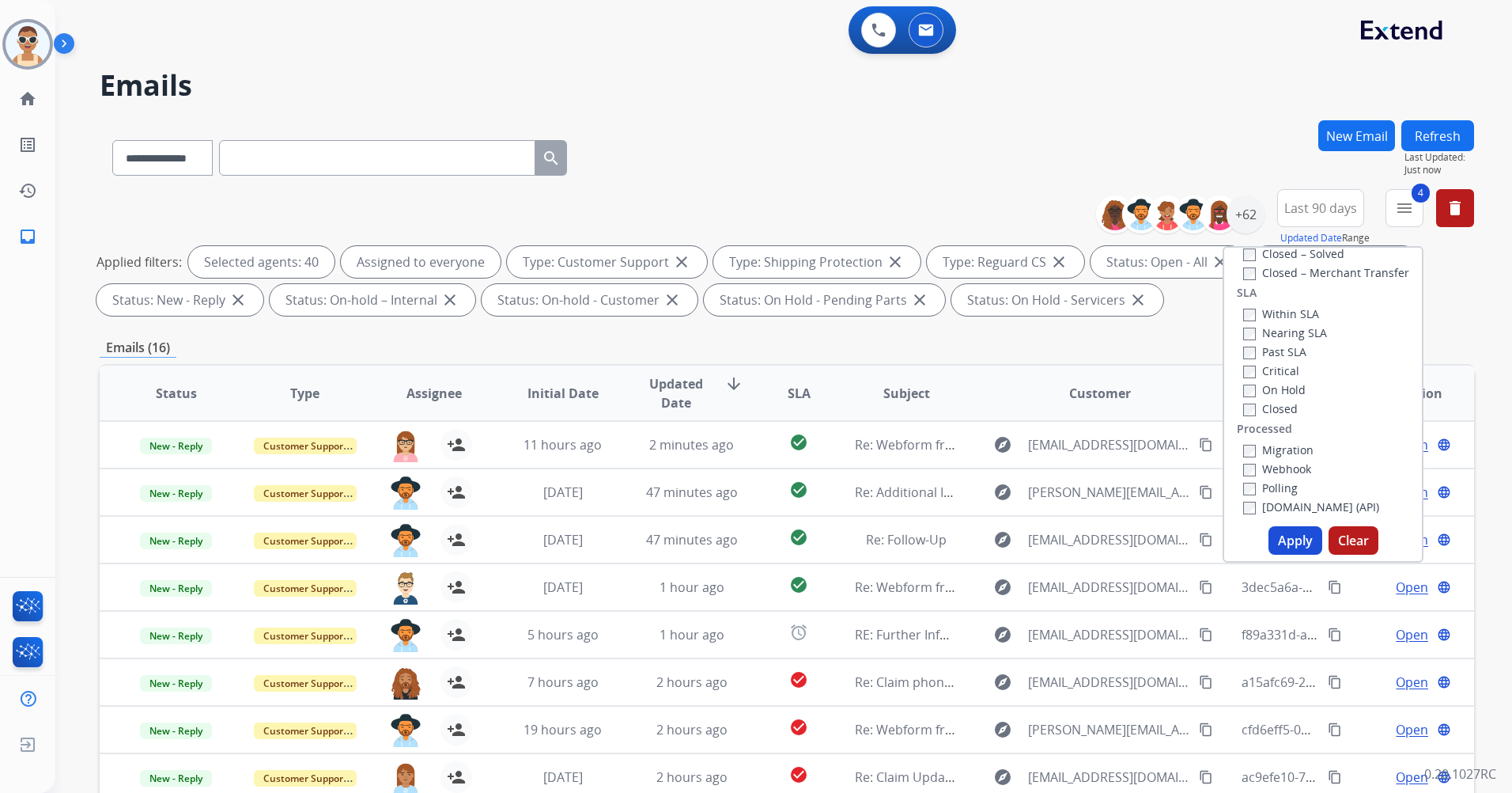
scroll to position [418, 0]
drag, startPoint x: 1281, startPoint y: 347, endPoint x: 1289, endPoint y: 365, distance: 19.7
click at [1281, 347] on label "Past SLA" at bounding box center [1274, 349] width 63 height 15
click at [1286, 363] on label "Critical" at bounding box center [1270, 368] width 56 height 15
click at [1299, 541] on button "Apply" at bounding box center [1295, 540] width 54 height 28
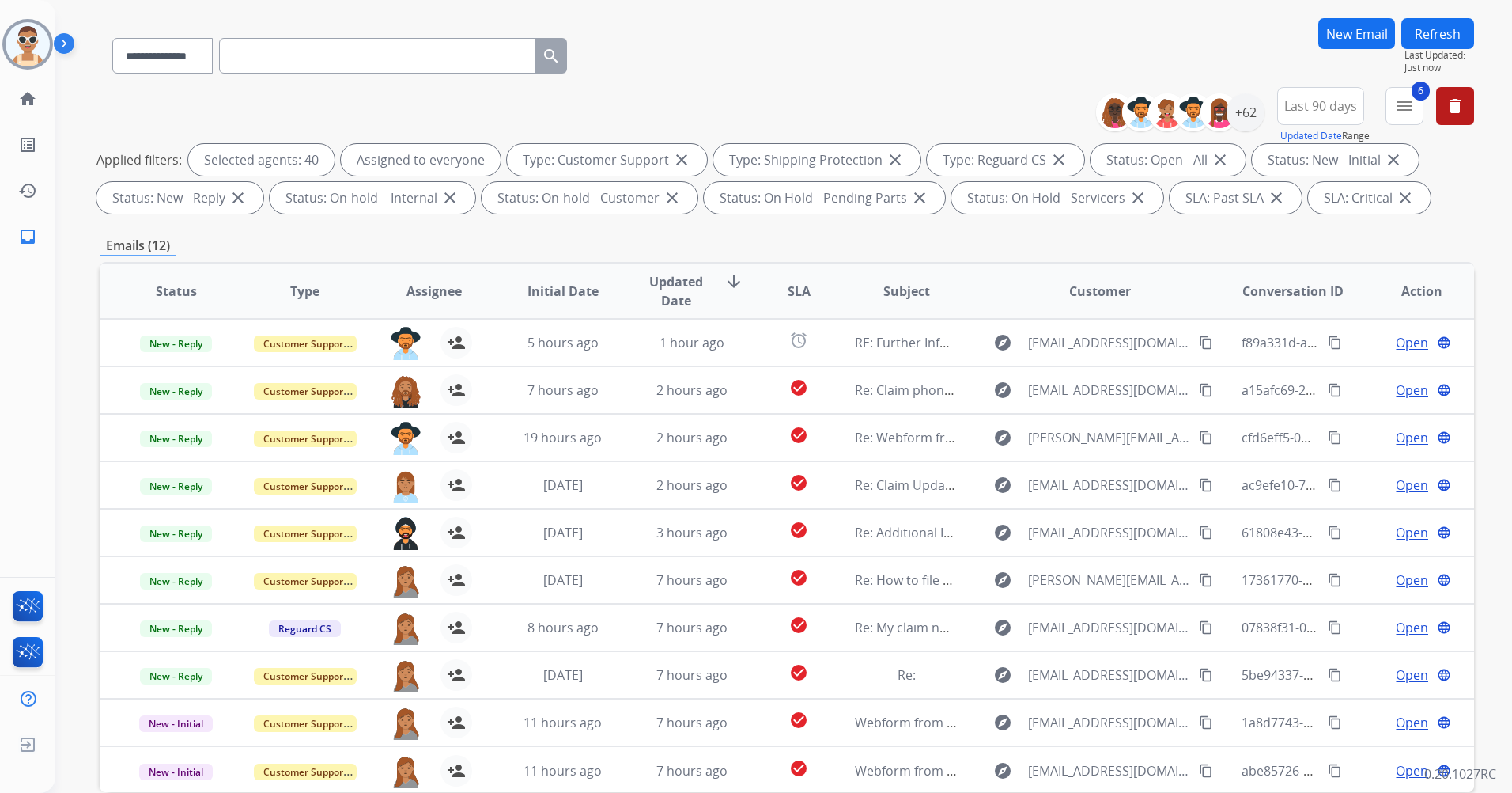
scroll to position [0, 0]
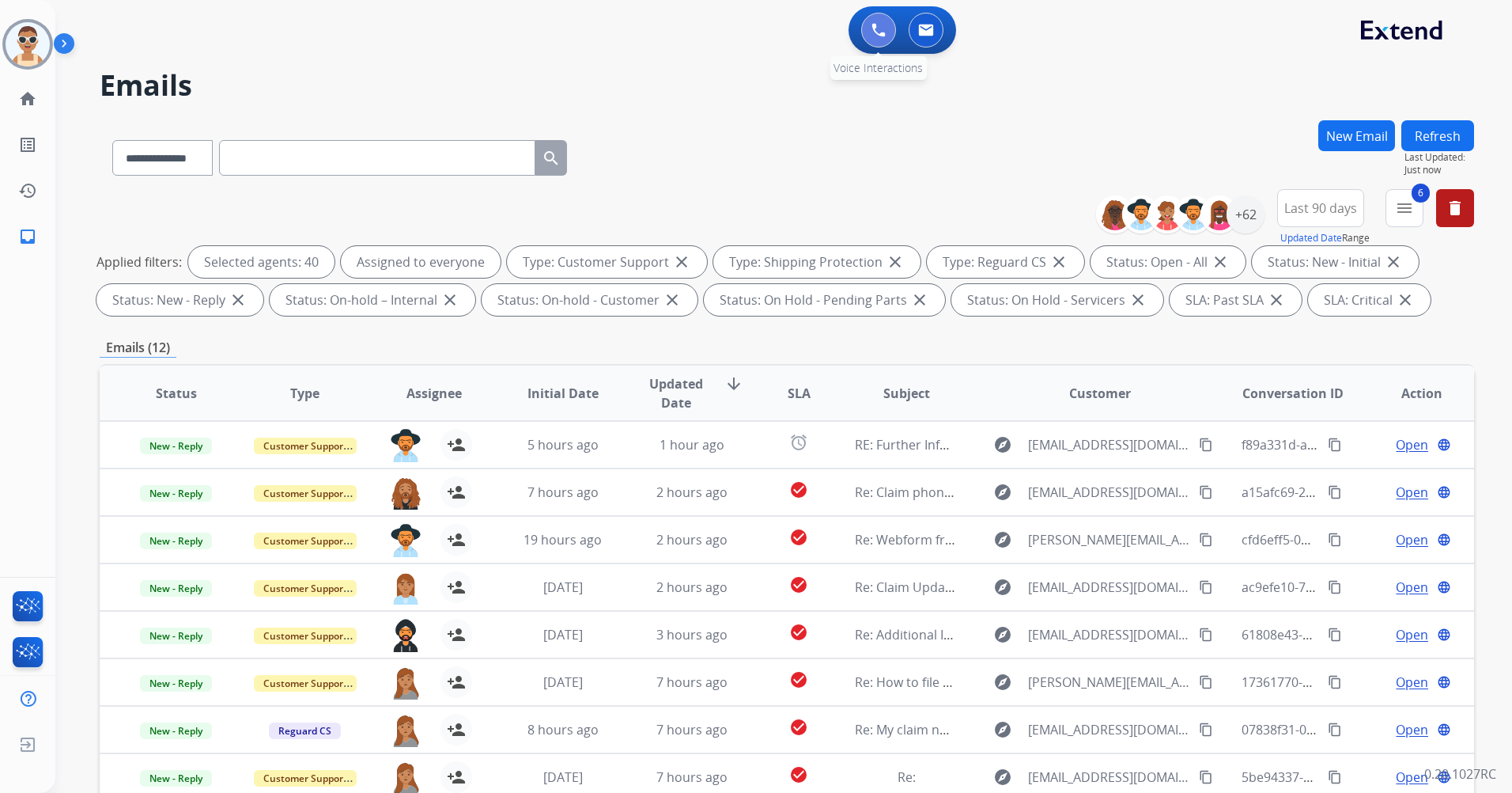
click at [874, 33] on img at bounding box center [878, 30] width 15 height 15
